Goal: Check status: Check status

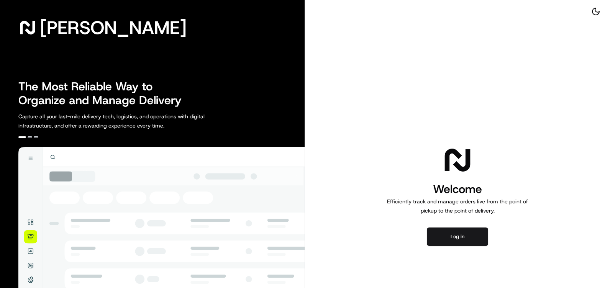
click at [461, 235] on button "Log in" at bounding box center [457, 237] width 61 height 18
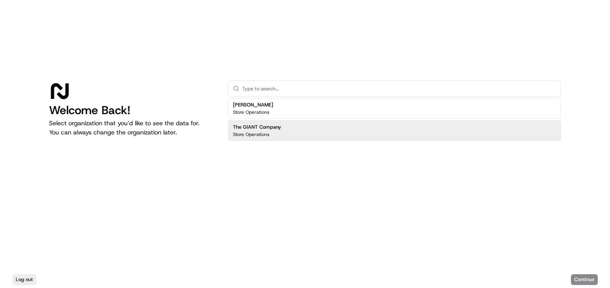
click at [309, 130] on div "The GIANT Company Store Operations" at bounding box center [394, 130] width 333 height 21
click at [585, 277] on button "Continue" at bounding box center [584, 279] width 27 height 11
